Goal: Go to known website: Access a specific website the user already knows

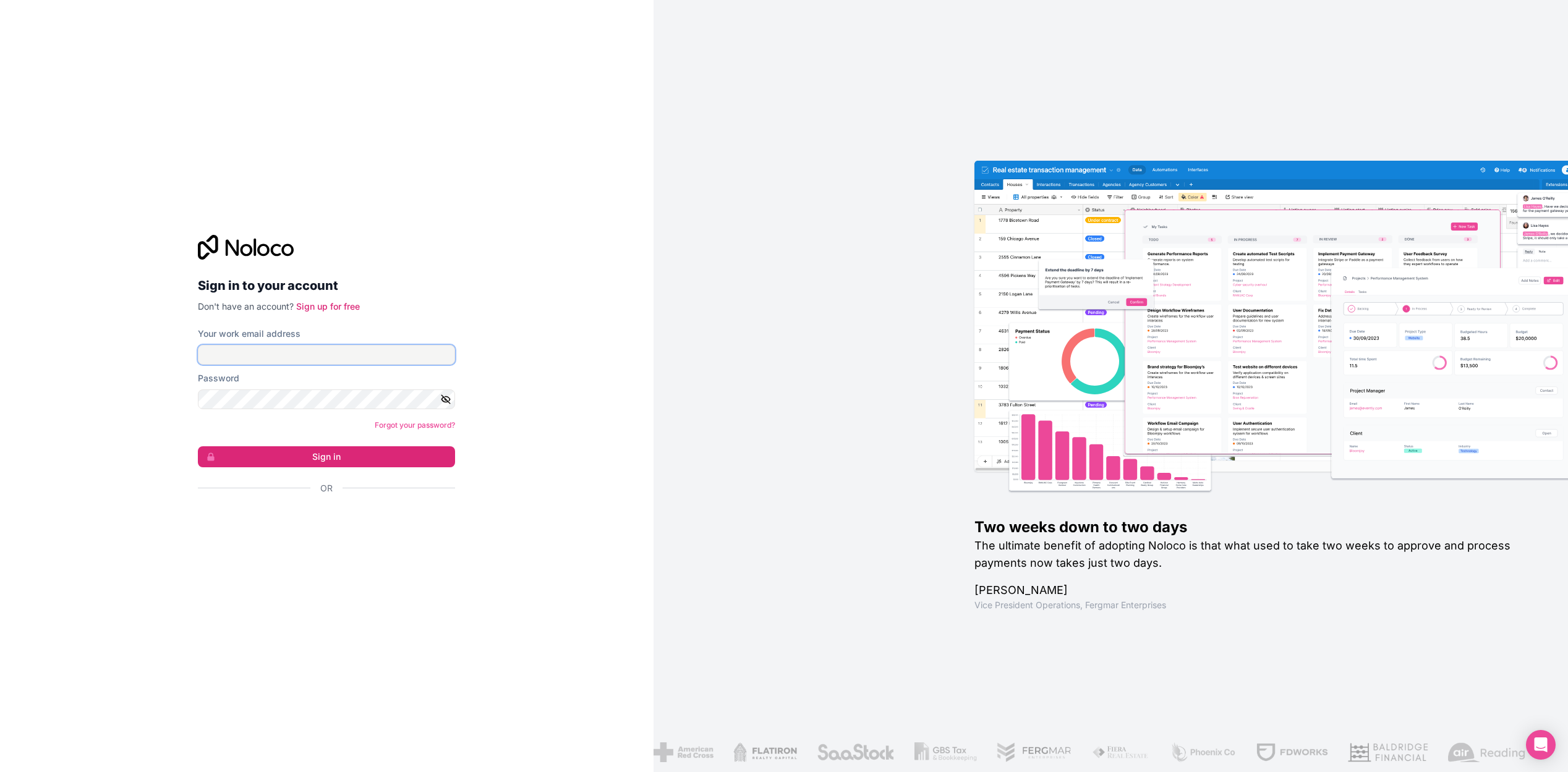
type input "[PERSON_NAME][EMAIL_ADDRESS][DOMAIN_NAME]"
click at [326, 456] on button "Sign in" at bounding box center [326, 456] width 257 height 21
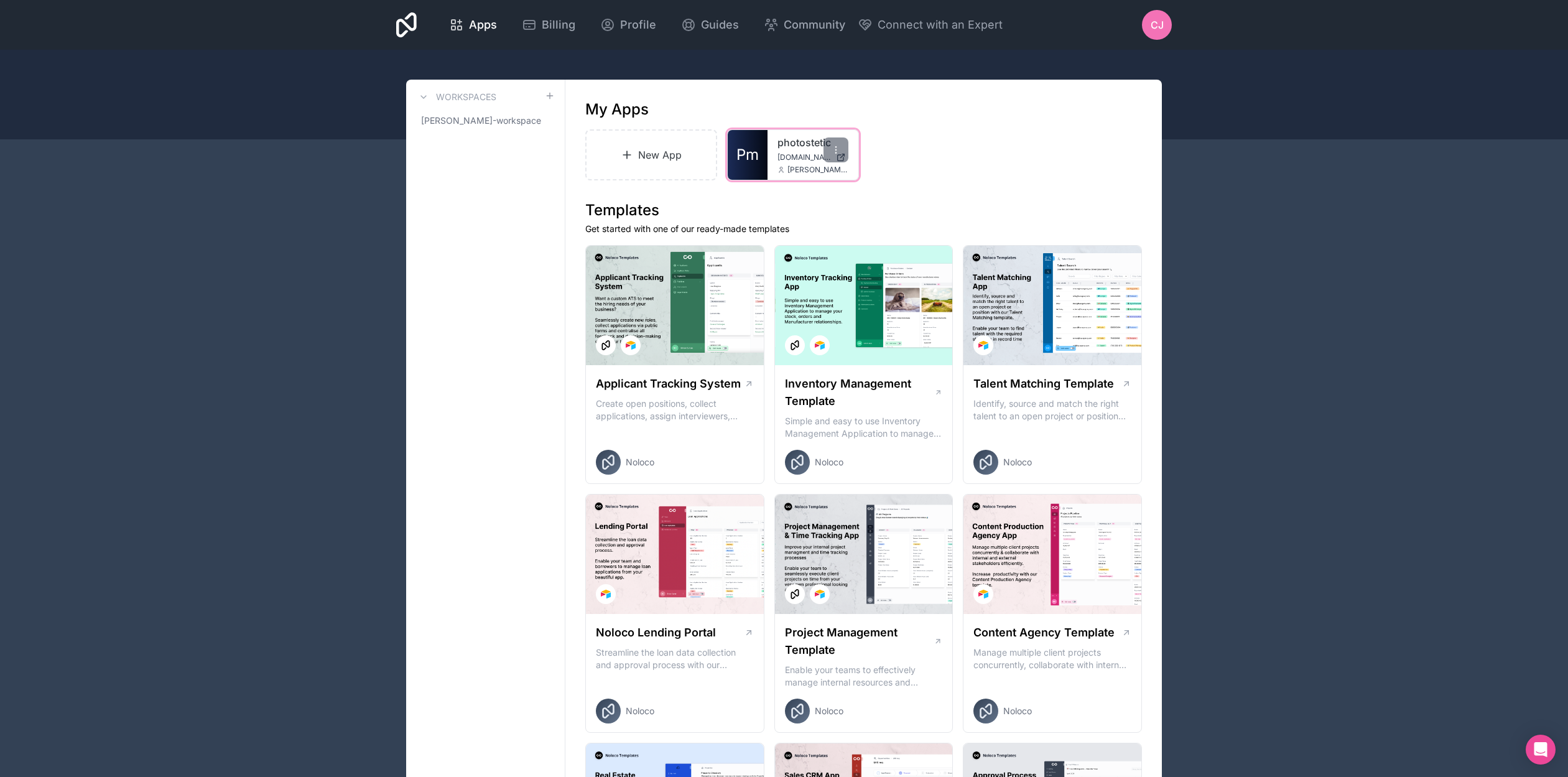
click at [774, 154] on div "photostetic [DOMAIN_NAME] [PERSON_NAME][EMAIL_ADDRESS][DOMAIN_NAME]" at bounding box center [813, 155] width 91 height 50
click at [778, 148] on link "photostetic" at bounding box center [814, 142] width 71 height 15
